Goal: Find contact information: Find contact information

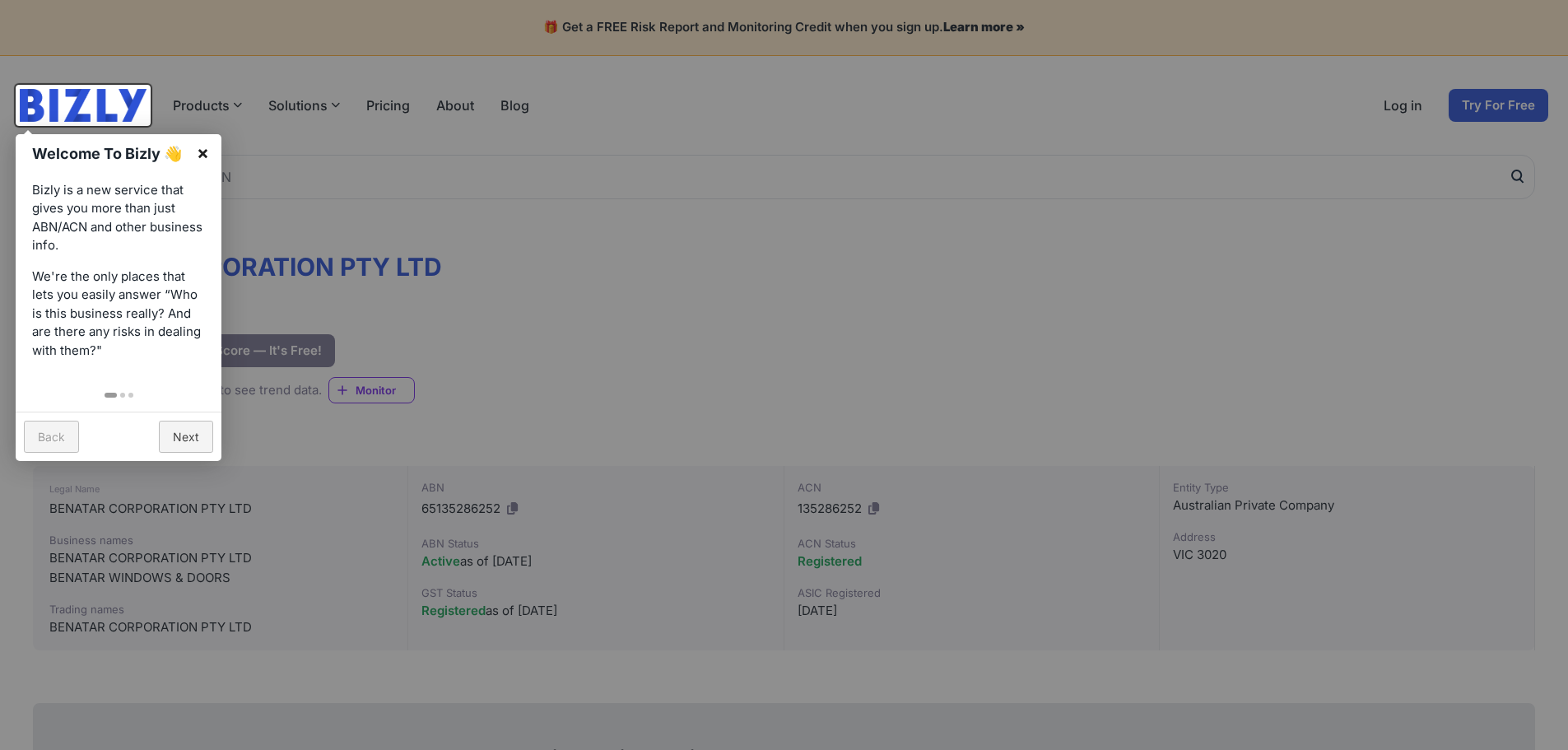
click at [197, 147] on link "×" at bounding box center [203, 152] width 37 height 37
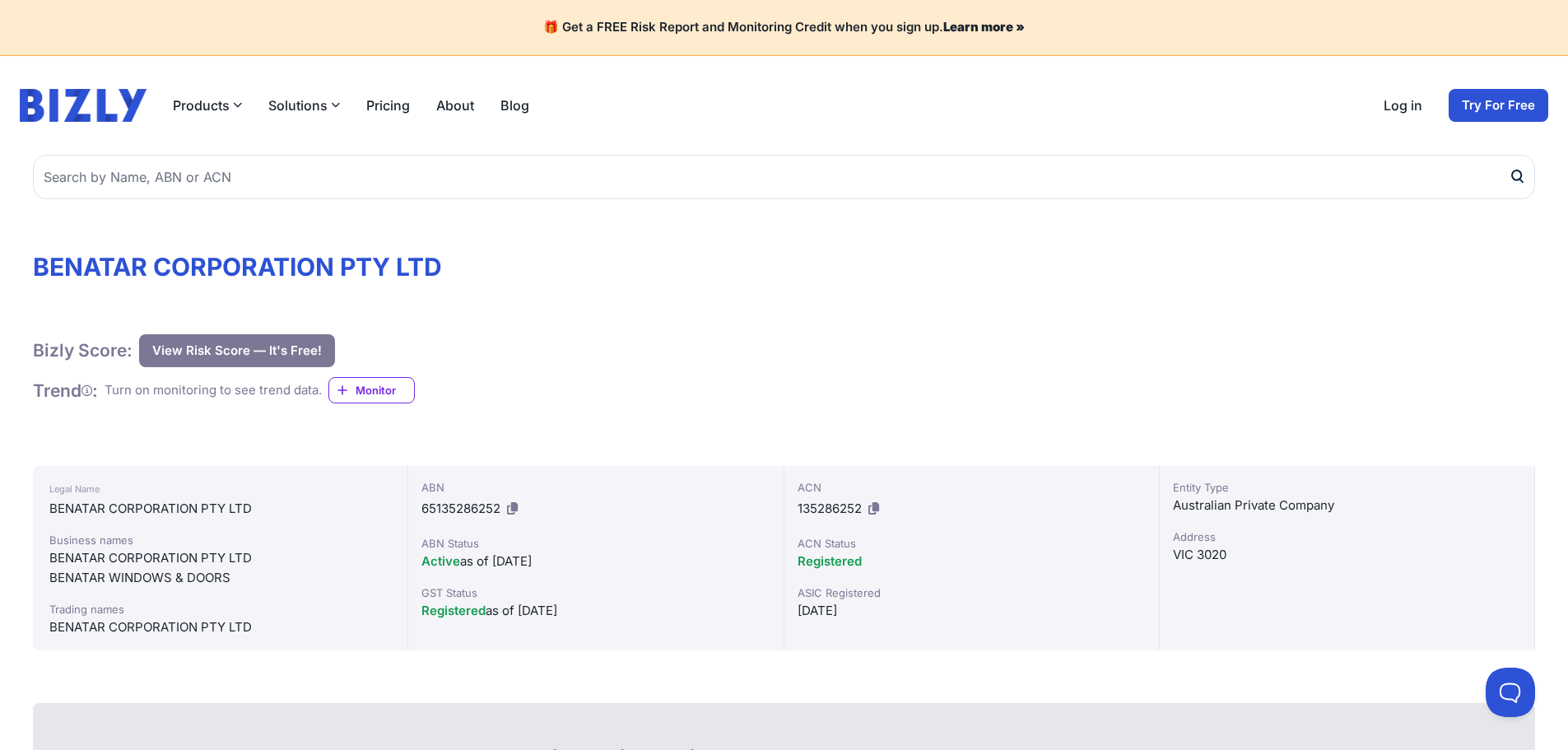
click at [330, 104] on icon "button" at bounding box center [335, 104] width 9 height 9
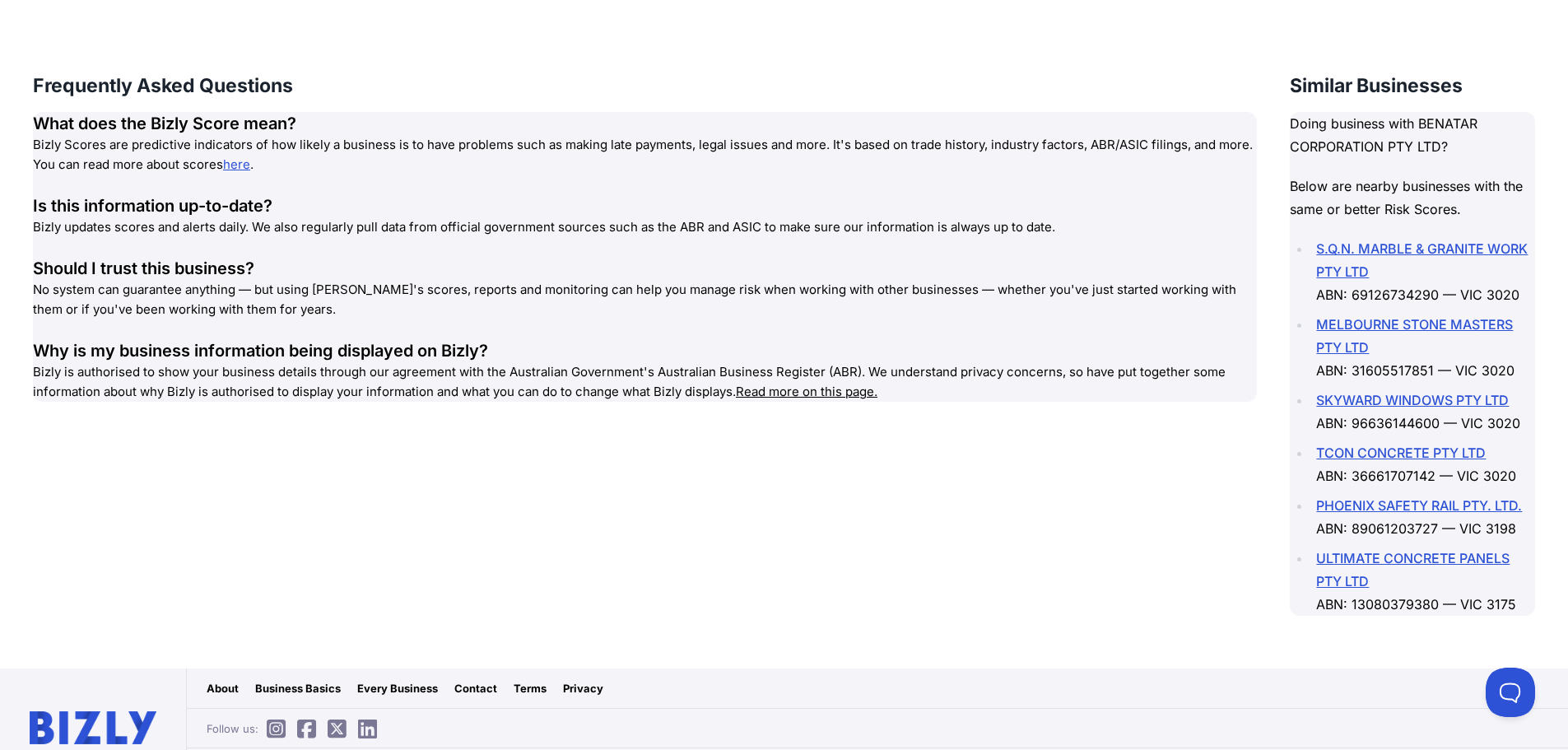
scroll to position [2305, 0]
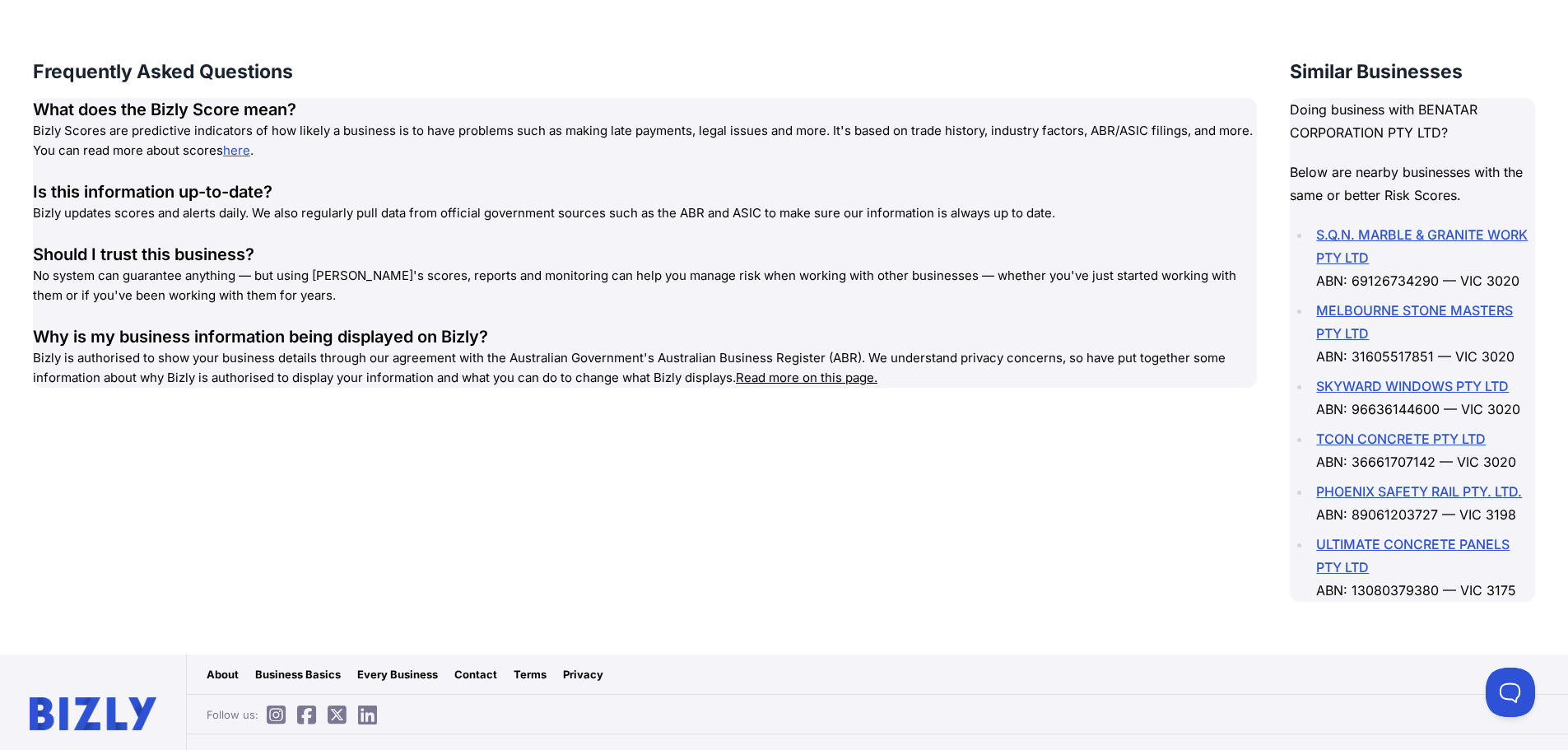
click at [473, 666] on link "Contact" at bounding box center [475, 674] width 43 height 17
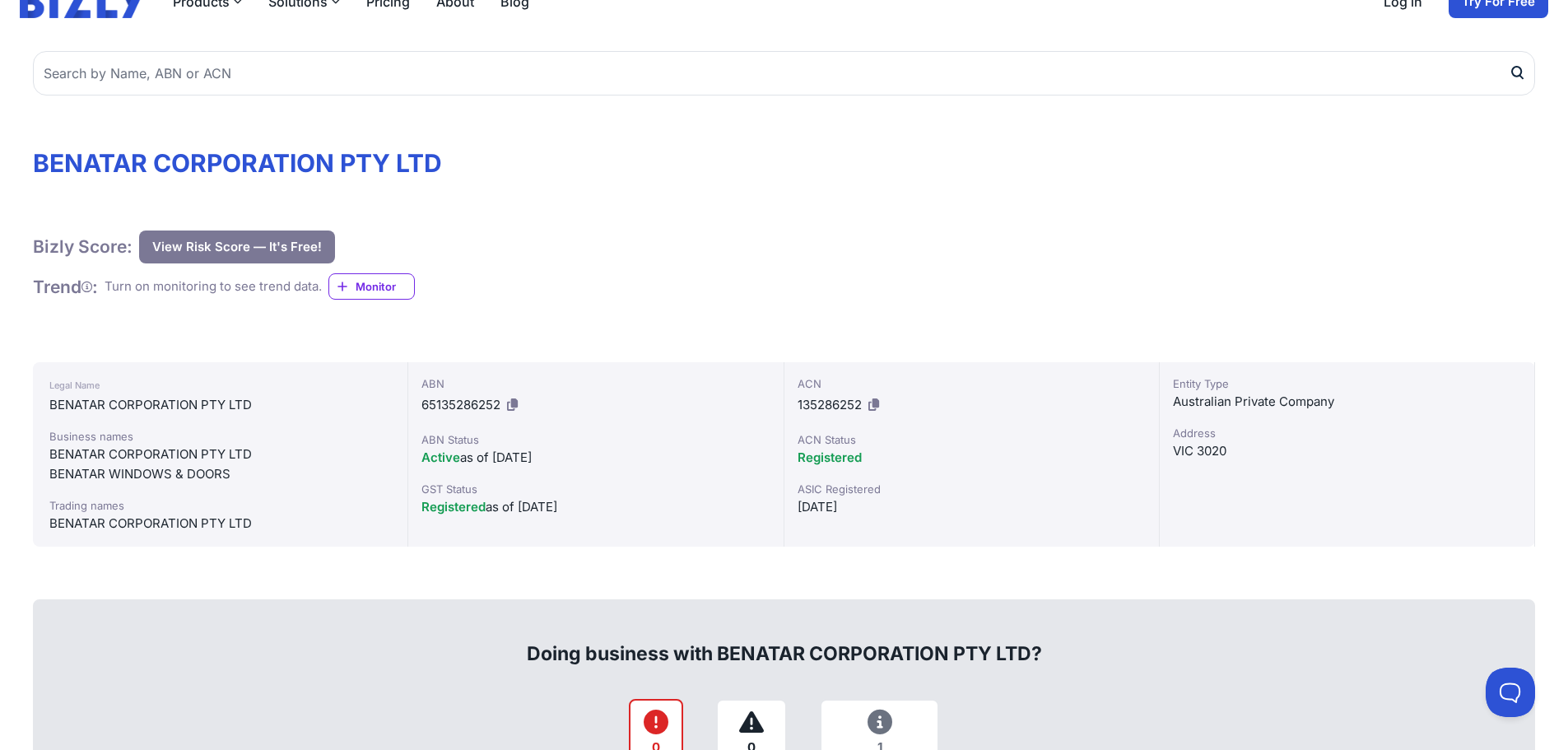
scroll to position [0, 0]
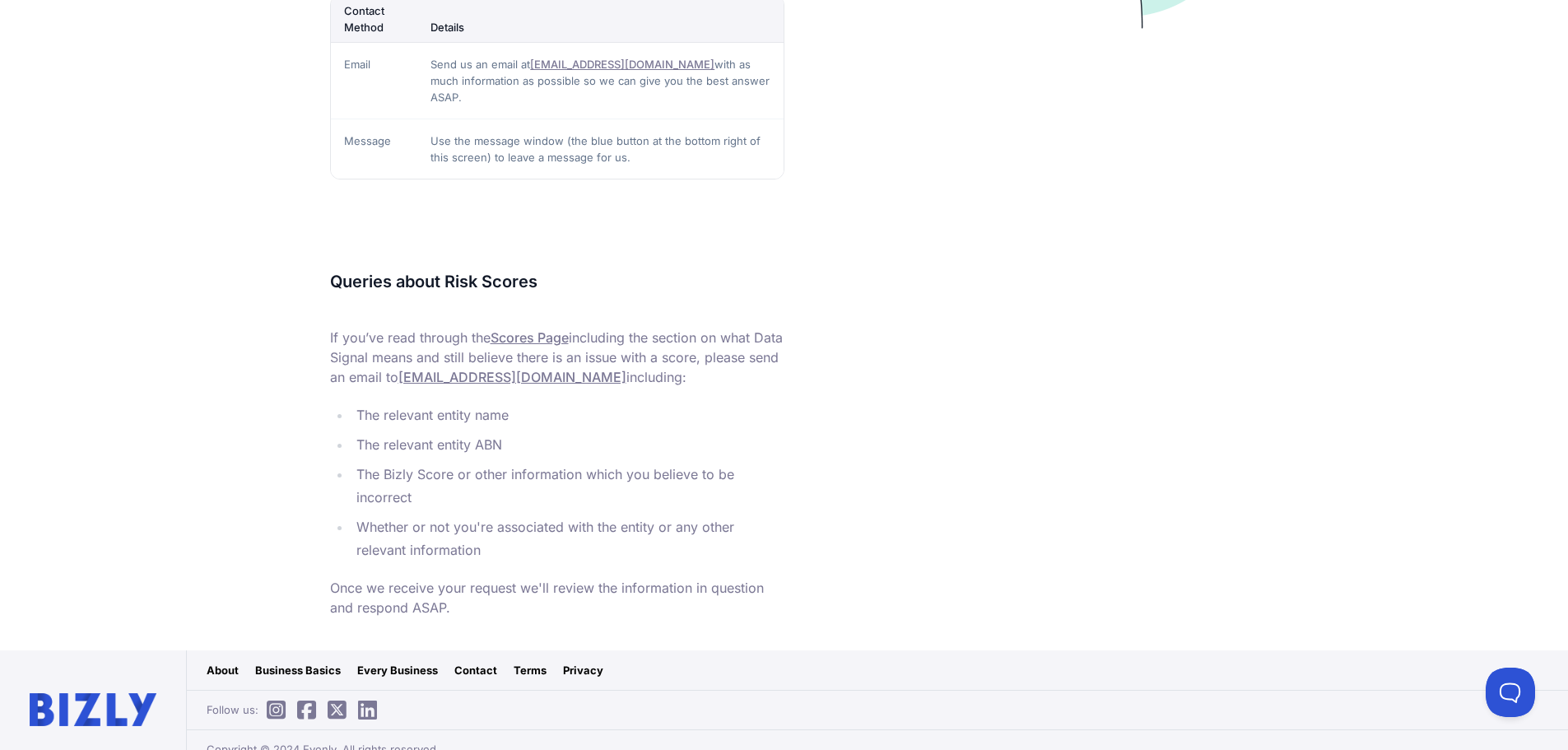
scroll to position [579, 0]
click at [95, 712] on div at bounding box center [93, 707] width 186 height 118
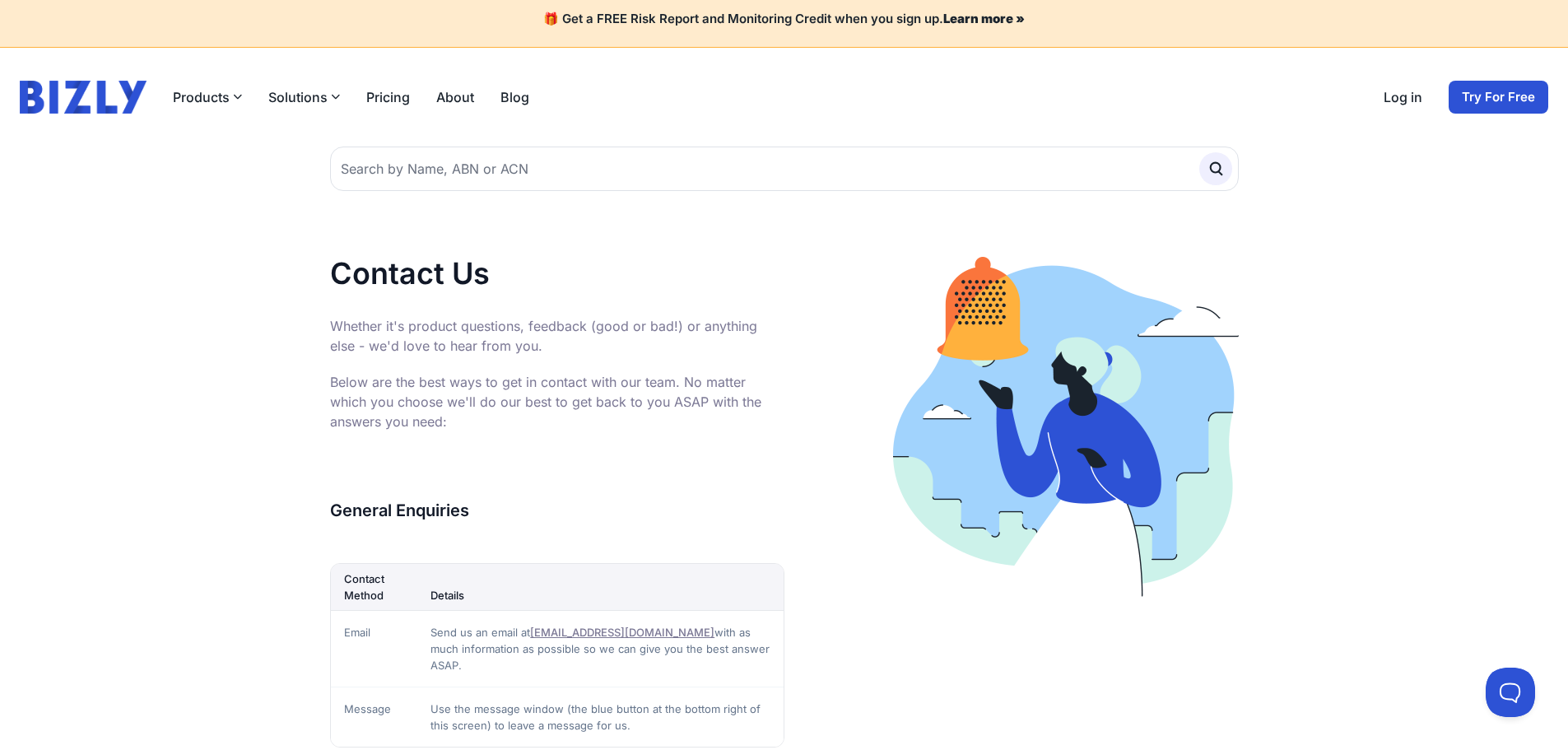
scroll to position [0, 0]
